Goal: Register for event/course

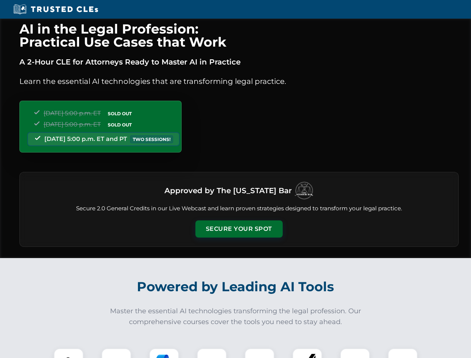
click at [239, 229] on button "Secure Your Spot" at bounding box center [238, 228] width 87 height 17
click at [69, 353] on img at bounding box center [69, 363] width 22 height 22
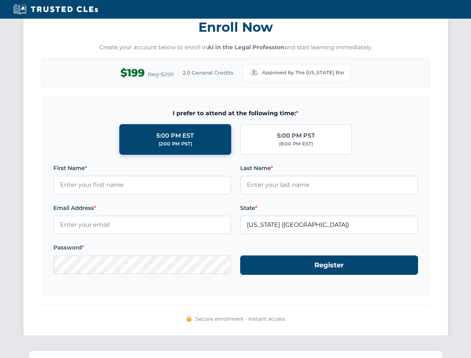
scroll to position [732, 0]
